Goal: Use online tool/utility: Use online tool/utility

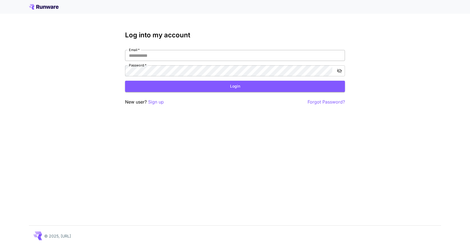
click at [179, 54] on input "Email   *" at bounding box center [235, 55] width 220 height 11
type input "**********"
click at [187, 86] on button "Login" at bounding box center [235, 86] width 220 height 11
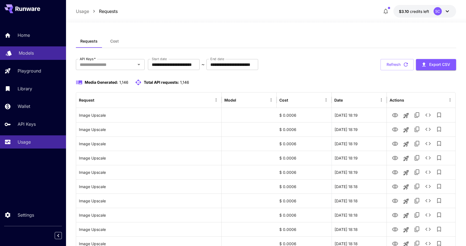
click at [39, 53] on div "Models" at bounding box center [40, 53] width 43 height 7
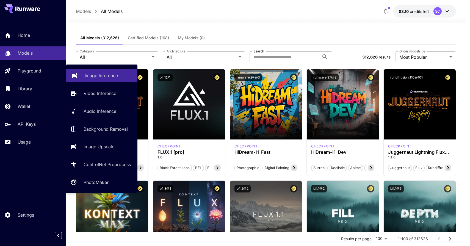
click at [79, 71] on link "Image Inference" at bounding box center [101, 75] width 71 height 13
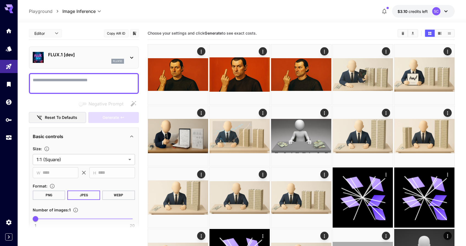
click at [68, 61] on div "flux1d" at bounding box center [86, 61] width 76 height 5
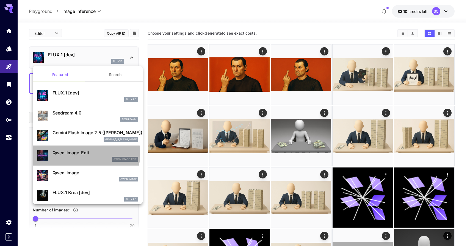
click at [84, 154] on p "Qwen-Image-Edit" at bounding box center [95, 153] width 86 height 7
type input "*"
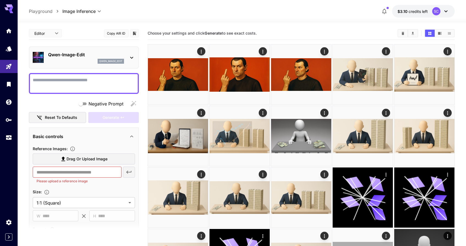
click at [114, 58] on div "Qwen-Image-Edit qwen_image_edit" at bounding box center [86, 57] width 76 height 12
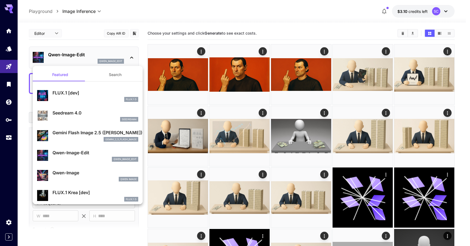
click at [112, 81] on button "Search" at bounding box center [115, 74] width 55 height 13
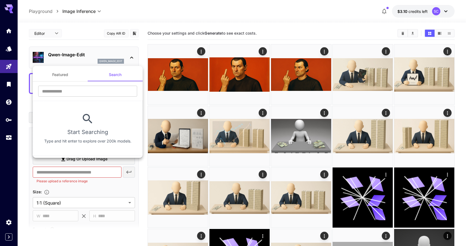
click at [71, 73] on button "Featured" at bounding box center [60, 74] width 55 height 13
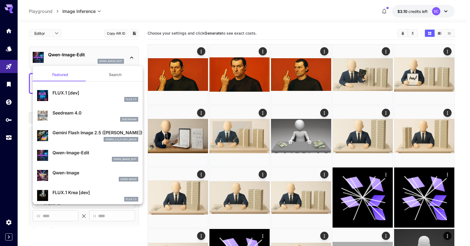
click at [99, 43] on div at bounding box center [235, 123] width 470 height 246
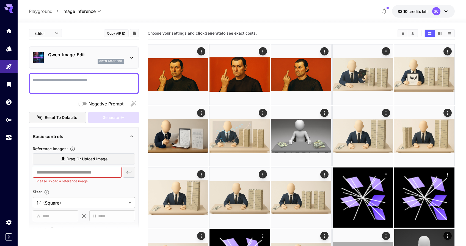
click at [75, 80] on textarea "Negative Prompt" at bounding box center [84, 83] width 102 height 13
click at [59, 91] on div at bounding box center [84, 83] width 110 height 21
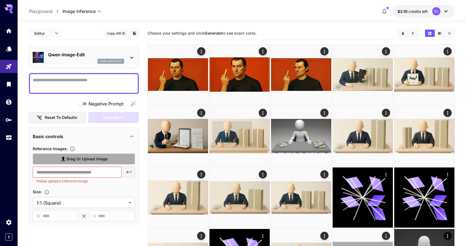
click at [102, 158] on span "Drag or upload image" at bounding box center [87, 159] width 41 height 7
click at [0, 0] on input "Drag or upload image" at bounding box center [0, 0] width 0 height 0
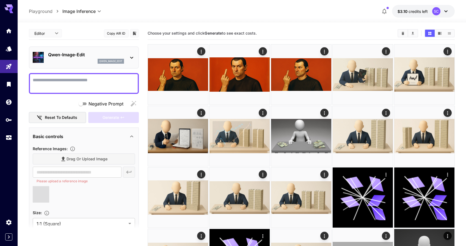
click at [66, 81] on textarea "Negative Prompt" at bounding box center [84, 83] width 102 height 13
type textarea "*****"
type input "**********"
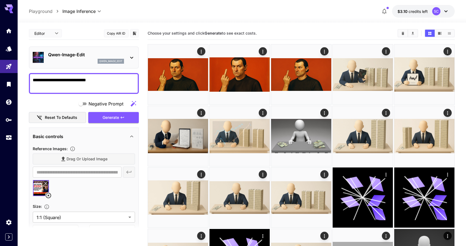
type textarea "**********"
click at [96, 110] on div "Negative Prompt Reset to defaults Generate" at bounding box center [84, 110] width 110 height 25
click at [103, 118] on span "Generate" at bounding box center [111, 117] width 16 height 7
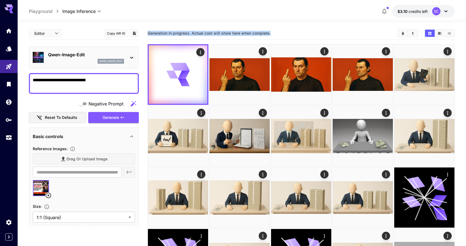
drag, startPoint x: 148, startPoint y: 32, endPoint x: 282, endPoint y: 33, distance: 133.6
click at [282, 33] on section "Generation in progress. Actual cost will show here when complete." at bounding box center [270, 33] width 245 height 5
click at [272, 34] on section "Generation in progress. Actual cost will show here when complete." at bounding box center [270, 33] width 245 height 5
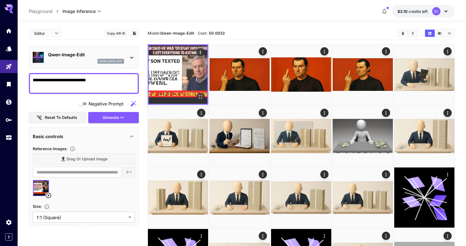
click at [178, 67] on img at bounding box center [178, 74] width 59 height 59
click at [201, 101] on div "Open in fullscreen" at bounding box center [200, 97] width 8 height 8
click at [201, 100] on button "Open in fullscreen" at bounding box center [200, 97] width 8 height 8
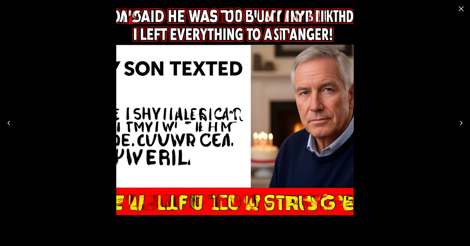
click at [461, 9] on icon "Close" at bounding box center [461, 8] width 5 height 5
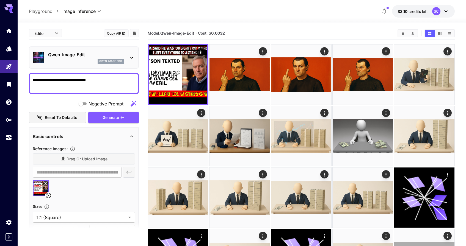
click at [48, 196] on icon at bounding box center [48, 195] width 7 height 7
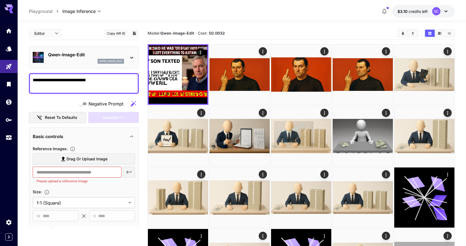
click at [228, 33] on section "Model: [PERSON_NAME]-Image-Edit · Cost: $ 0.0032" at bounding box center [270, 33] width 245 height 7
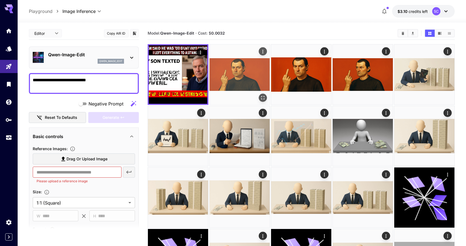
click at [229, 67] on img at bounding box center [239, 75] width 60 height 60
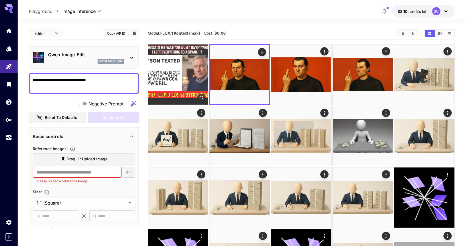
click at [203, 73] on img at bounding box center [178, 75] width 60 height 60
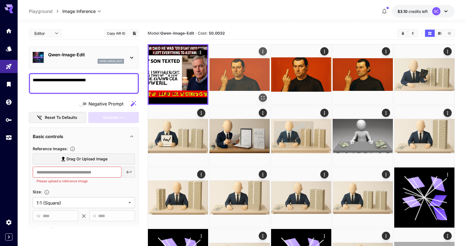
click at [233, 65] on img at bounding box center [239, 75] width 60 height 60
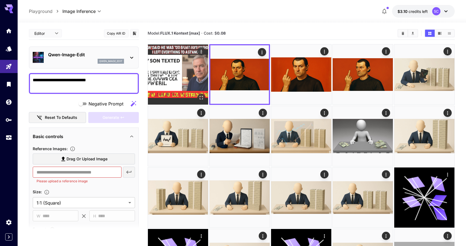
click at [198, 71] on img at bounding box center [178, 75] width 60 height 60
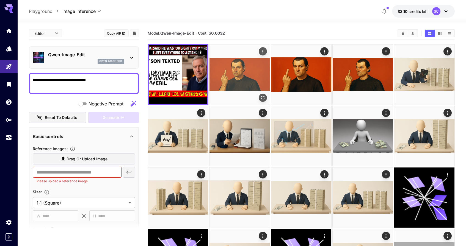
click at [220, 71] on img at bounding box center [239, 75] width 60 height 60
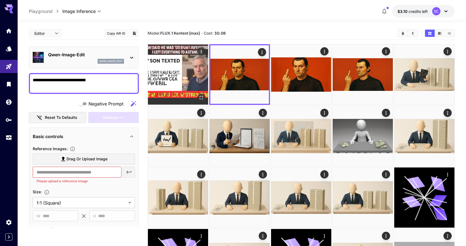
click at [197, 70] on img at bounding box center [178, 75] width 60 height 60
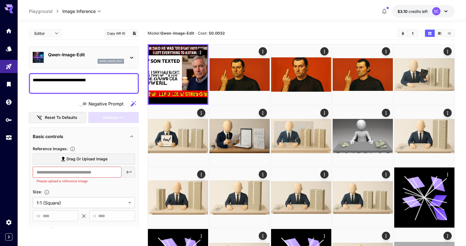
scroll to position [33, 0]
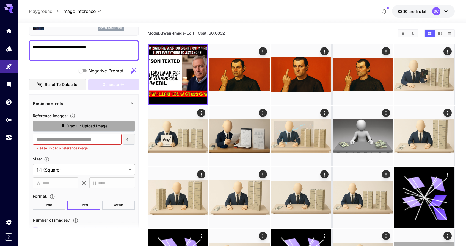
click at [101, 124] on span "Drag or upload image" at bounding box center [87, 126] width 41 height 7
click at [0, 0] on input "Drag or upload image" at bounding box center [0, 0] width 0 height 0
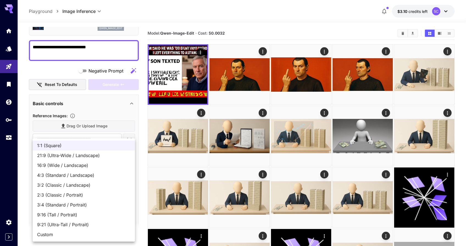
type input "**********"
click at [67, 168] on span "16:9 (Wide / Landscape)" at bounding box center [83, 165] width 93 height 7
type input "**********"
type input "****"
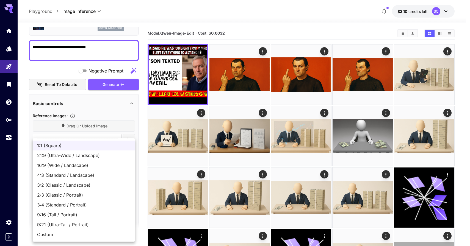
type input "***"
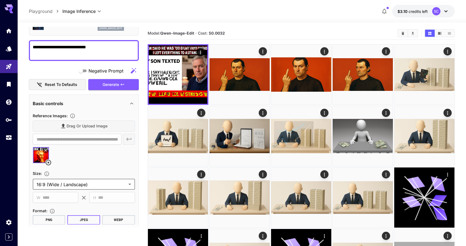
click at [82, 168] on div at bounding box center [84, 157] width 102 height 21
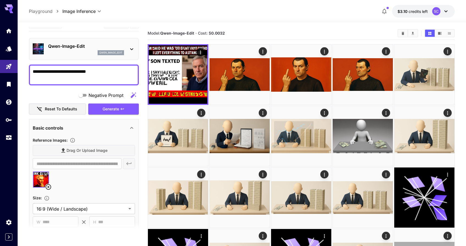
scroll to position [0, 0]
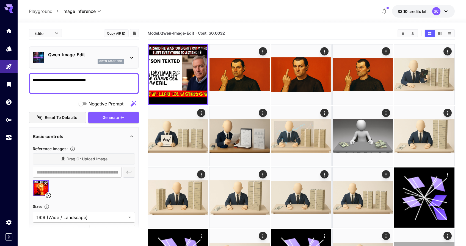
drag, startPoint x: 98, startPoint y: 81, endPoint x: 21, endPoint y: 78, distance: 77.0
type textarea "**********"
click at [103, 116] on span "Generate" at bounding box center [111, 117] width 16 height 7
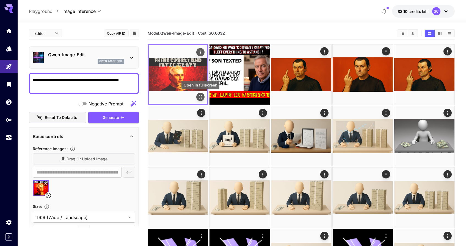
click at [198, 98] on icon "Open in fullscreen" at bounding box center [200, 96] width 5 height 5
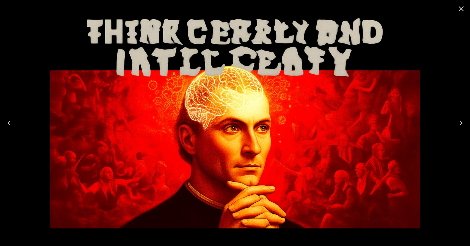
click at [461, 12] on icon "Close" at bounding box center [461, 8] width 9 height 9
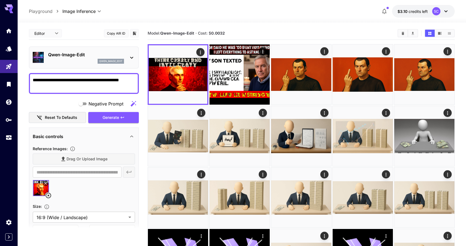
click at [117, 63] on p "qwen_image_edit" at bounding box center [110, 61] width 23 height 4
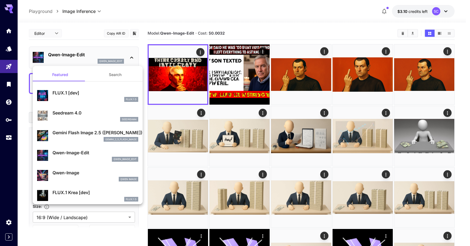
click at [167, 79] on div at bounding box center [235, 123] width 470 height 246
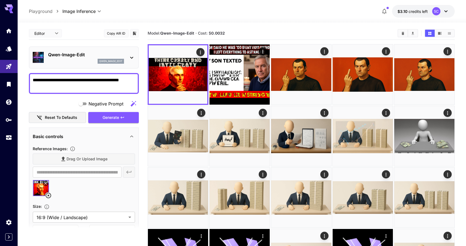
drag, startPoint x: 131, startPoint y: 80, endPoint x: 27, endPoint y: 82, distance: 104.2
click at [120, 57] on p "Qwen-Image-Edit" at bounding box center [86, 54] width 76 height 7
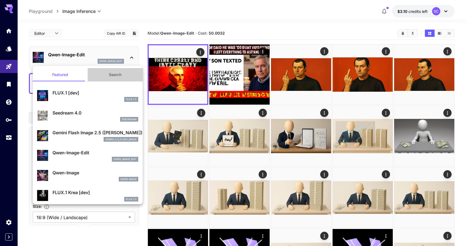
click at [119, 76] on button "Search" at bounding box center [115, 74] width 55 height 13
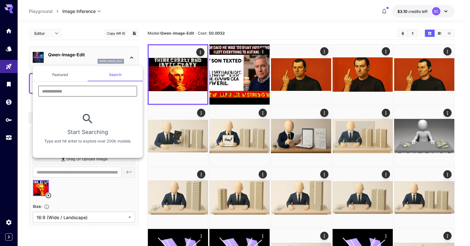
click at [91, 91] on input "text" at bounding box center [87, 91] width 99 height 11
paste input "**********"
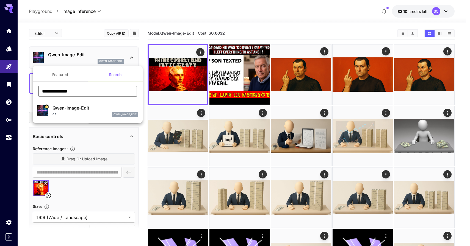
type input "**********"
click at [84, 108] on p "Qwen-Image-Edit" at bounding box center [95, 108] width 86 height 7
type input "*"
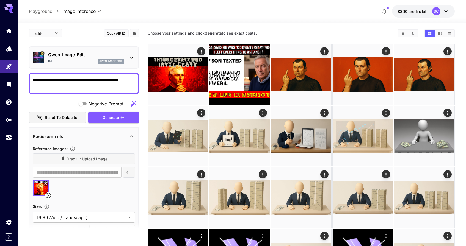
click at [82, 59] on div "0.1 qwen_image_edit" at bounding box center [86, 61] width 76 height 5
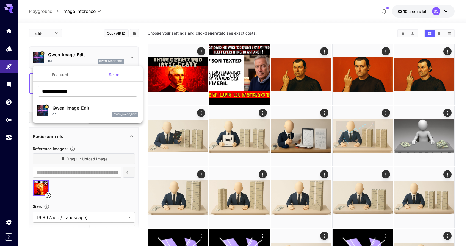
click at [83, 59] on div at bounding box center [235, 123] width 470 height 246
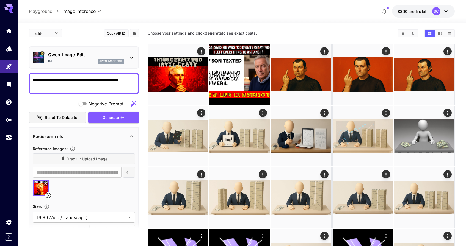
click at [80, 86] on textarea "**********" at bounding box center [84, 83] width 102 height 13
click at [104, 117] on span "Generate" at bounding box center [111, 117] width 16 height 7
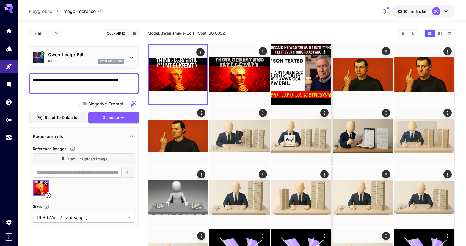
click at [114, 60] on p "qwen_image_edit" at bounding box center [110, 61] width 23 height 4
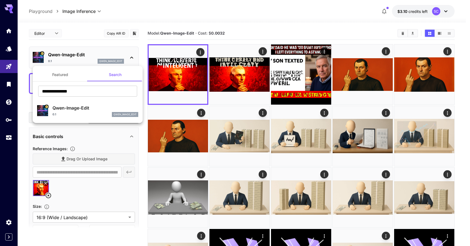
click at [40, 78] on button "Featured" at bounding box center [60, 74] width 55 height 13
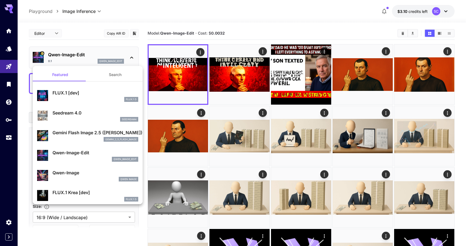
click at [78, 136] on p "Gemini Flash Image 2.5 ([PERSON_NAME])" at bounding box center [95, 132] width 86 height 7
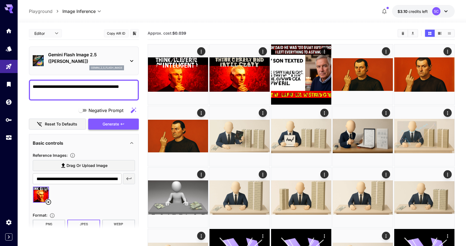
click at [103, 125] on span "Generate" at bounding box center [111, 124] width 16 height 7
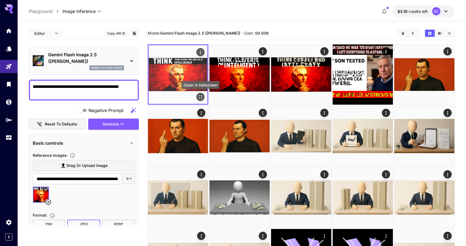
click at [201, 96] on icon "Open in fullscreen" at bounding box center [200, 96] width 5 height 5
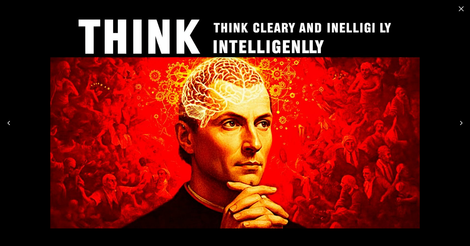
click at [463, 9] on icon "Close" at bounding box center [461, 8] width 9 height 9
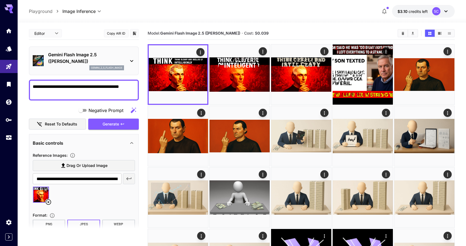
click at [129, 89] on textarea "**********" at bounding box center [84, 90] width 102 height 13
click at [115, 59] on p "Gemini Flash Image 2.5 ([PERSON_NAME])" at bounding box center [86, 57] width 76 height 13
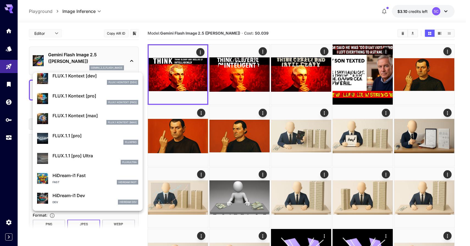
scroll to position [299, 0]
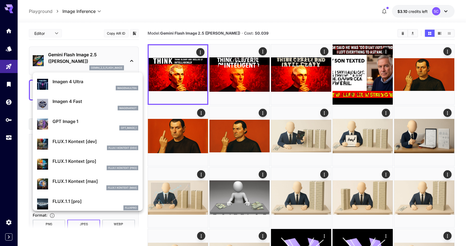
click at [81, 145] on div "FLUX.1 Kontext [dev] FLUX.1 Kontext [dev]" at bounding box center [95, 144] width 86 height 12
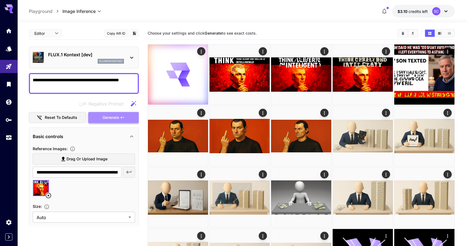
click at [108, 116] on span "Generate" at bounding box center [111, 117] width 16 height 7
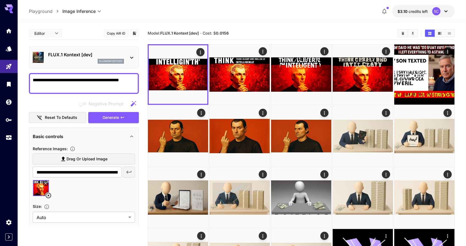
click at [134, 84] on textarea "**********" at bounding box center [84, 83] width 102 height 13
click at [129, 59] on icon at bounding box center [131, 57] width 7 height 7
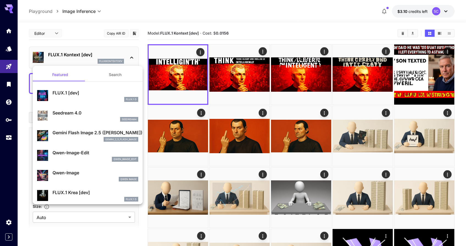
click at [168, 32] on div at bounding box center [235, 123] width 470 height 246
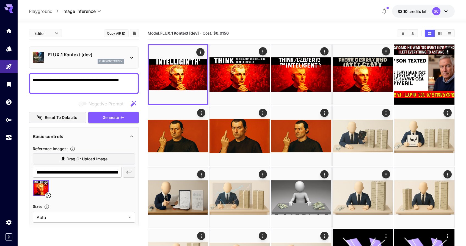
click at [102, 59] on p "fluxkontextdev" at bounding box center [110, 61] width 23 height 4
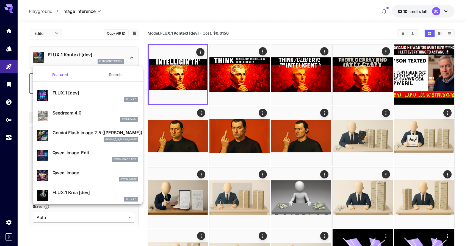
click at [113, 76] on button "Search" at bounding box center [115, 74] width 55 height 13
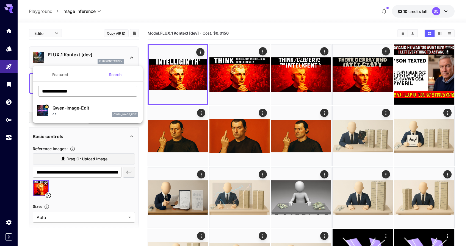
click at [100, 92] on input "**********" at bounding box center [87, 91] width 99 height 11
type input "*"
paste input "**********"
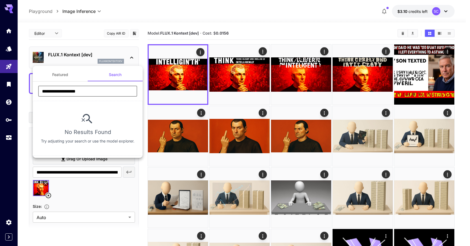
type input "**********"
click at [88, 74] on button "Search" at bounding box center [115, 74] width 55 height 13
click at [81, 74] on button "Featured" at bounding box center [60, 74] width 55 height 13
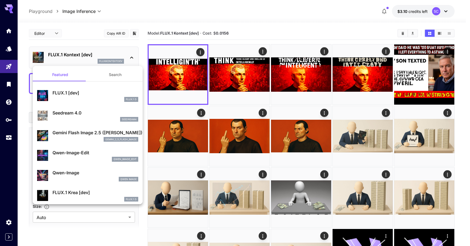
click at [81, 38] on div at bounding box center [235, 123] width 470 height 246
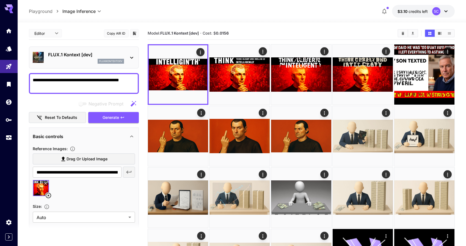
click at [63, 64] on div "FLUX.1 Kontext [dev] fluxkontextdev" at bounding box center [84, 57] width 102 height 17
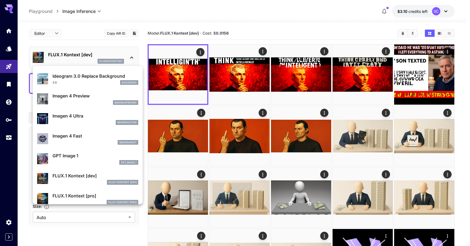
scroll to position [323, 0]
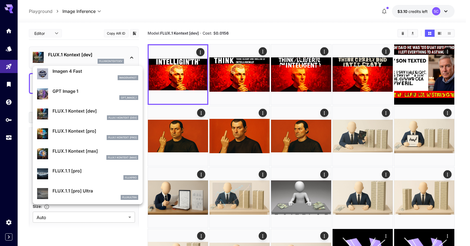
click at [90, 138] on div "FLUX.1 Kontext [pro]" at bounding box center [95, 137] width 86 height 5
type input "**********"
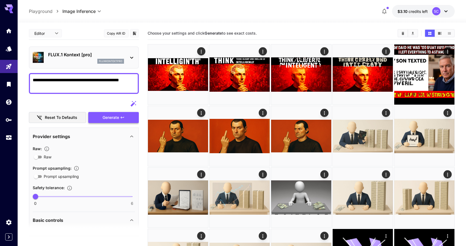
click at [103, 118] on span "Generate" at bounding box center [111, 117] width 16 height 7
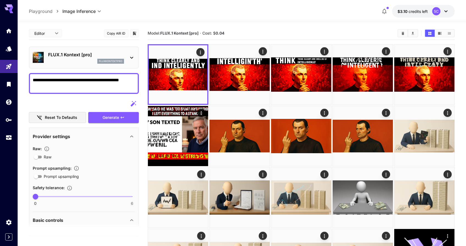
click at [108, 59] on div "fluxkontextpro" at bounding box center [110, 61] width 27 height 5
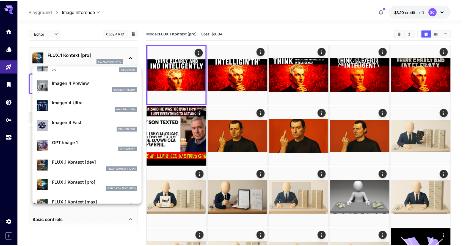
scroll to position [304, 0]
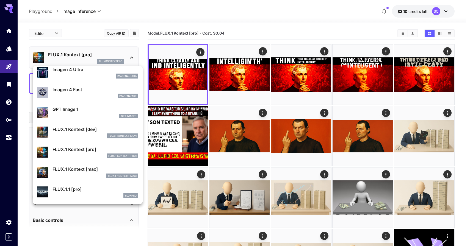
click at [98, 164] on div "FLUX.1 Kontext [max] FLUX.1 Kontext [max]" at bounding box center [87, 172] width 101 height 17
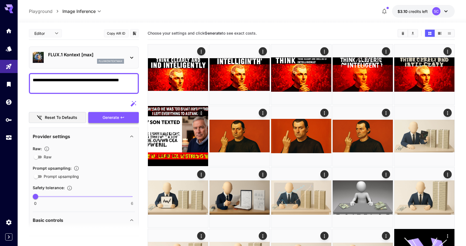
click at [106, 119] on span "Generate" at bounding box center [111, 117] width 16 height 7
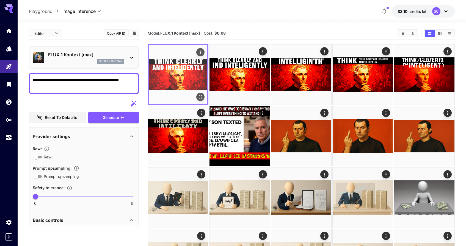
click at [185, 77] on img at bounding box center [178, 74] width 59 height 59
click at [198, 95] on icon "Open in fullscreen" at bounding box center [200, 96] width 5 height 5
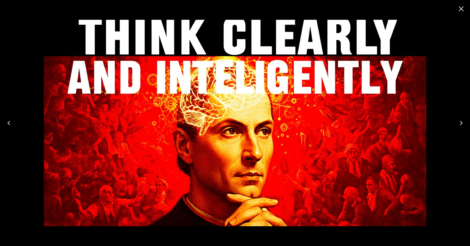
click at [462, 10] on icon "Close" at bounding box center [461, 8] width 5 height 5
